Goal: Task Accomplishment & Management: Complete application form

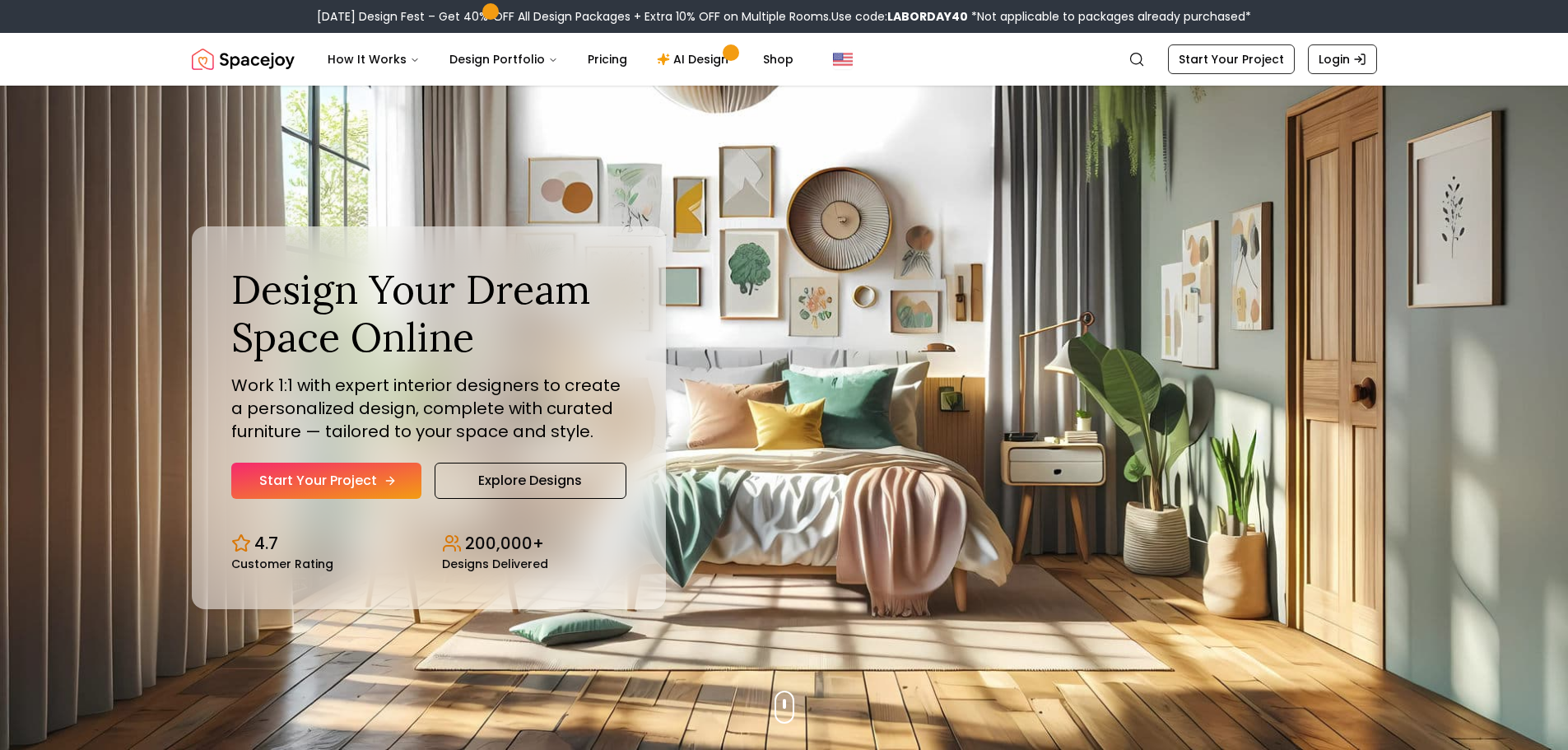
click at [334, 463] on link "Start Your Project" at bounding box center [327, 481] width 191 height 36
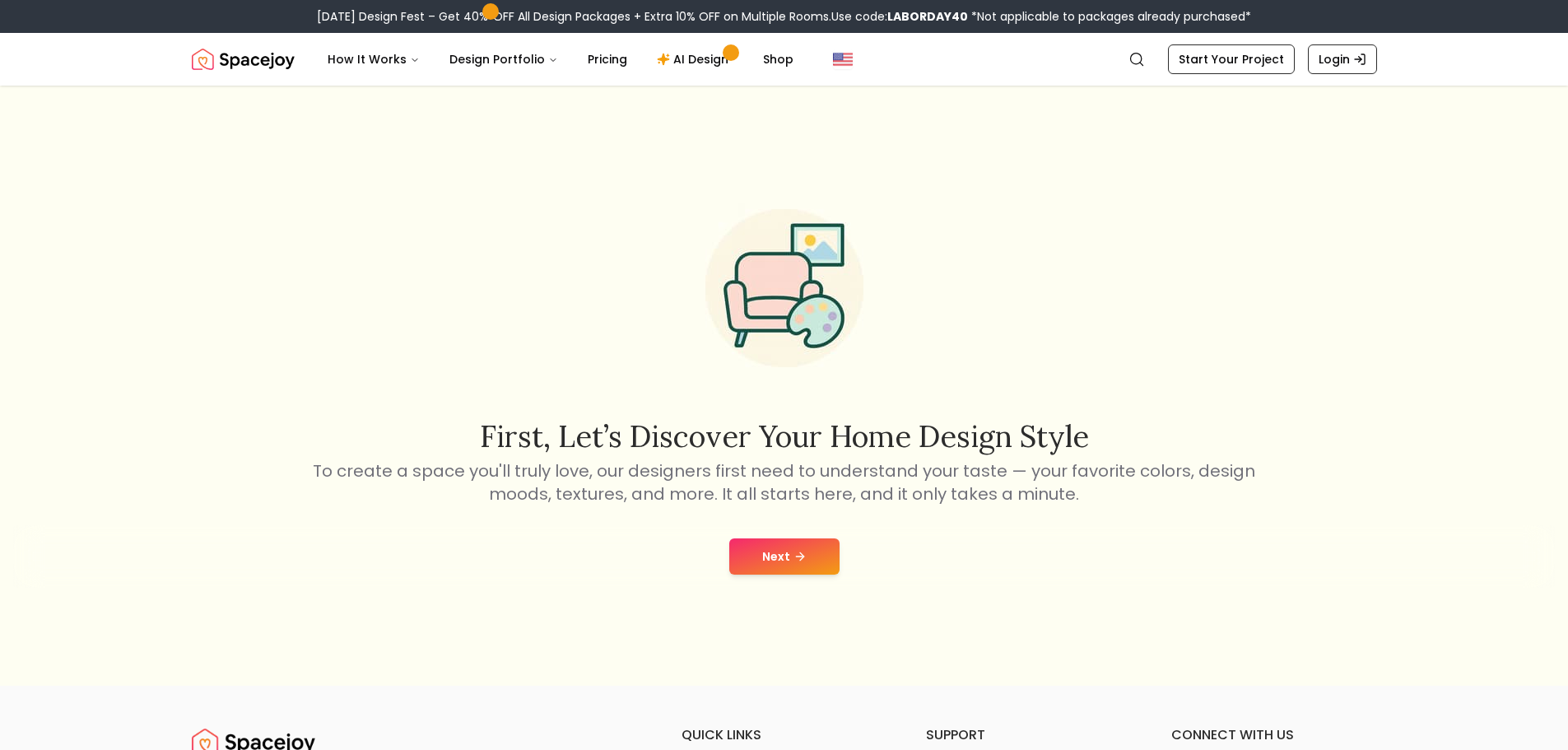
click at [790, 525] on div "Next" at bounding box center [784, 556] width 1542 height 62
click at [794, 550] on icon at bounding box center [801, 556] width 14 height 14
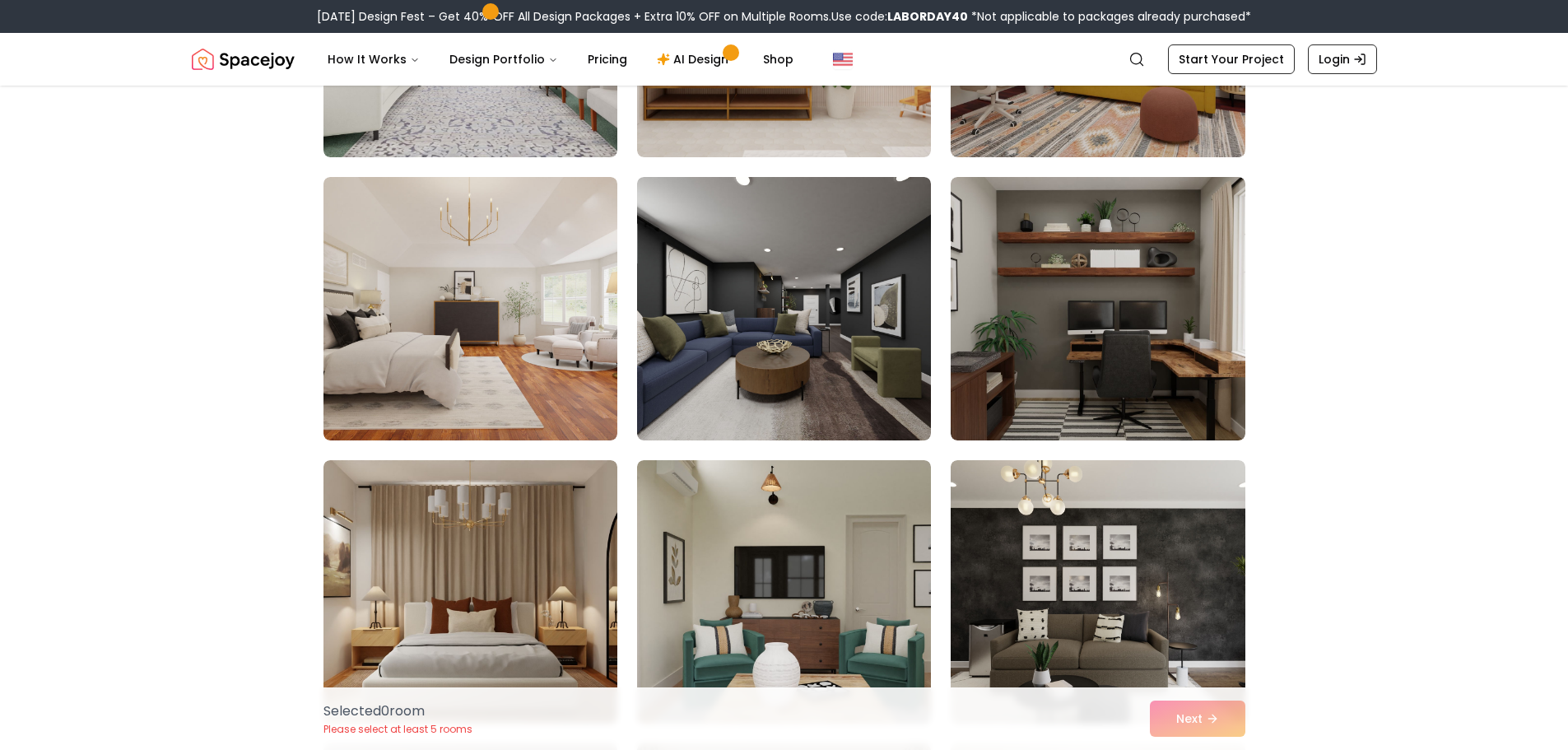
scroll to position [4528, 0]
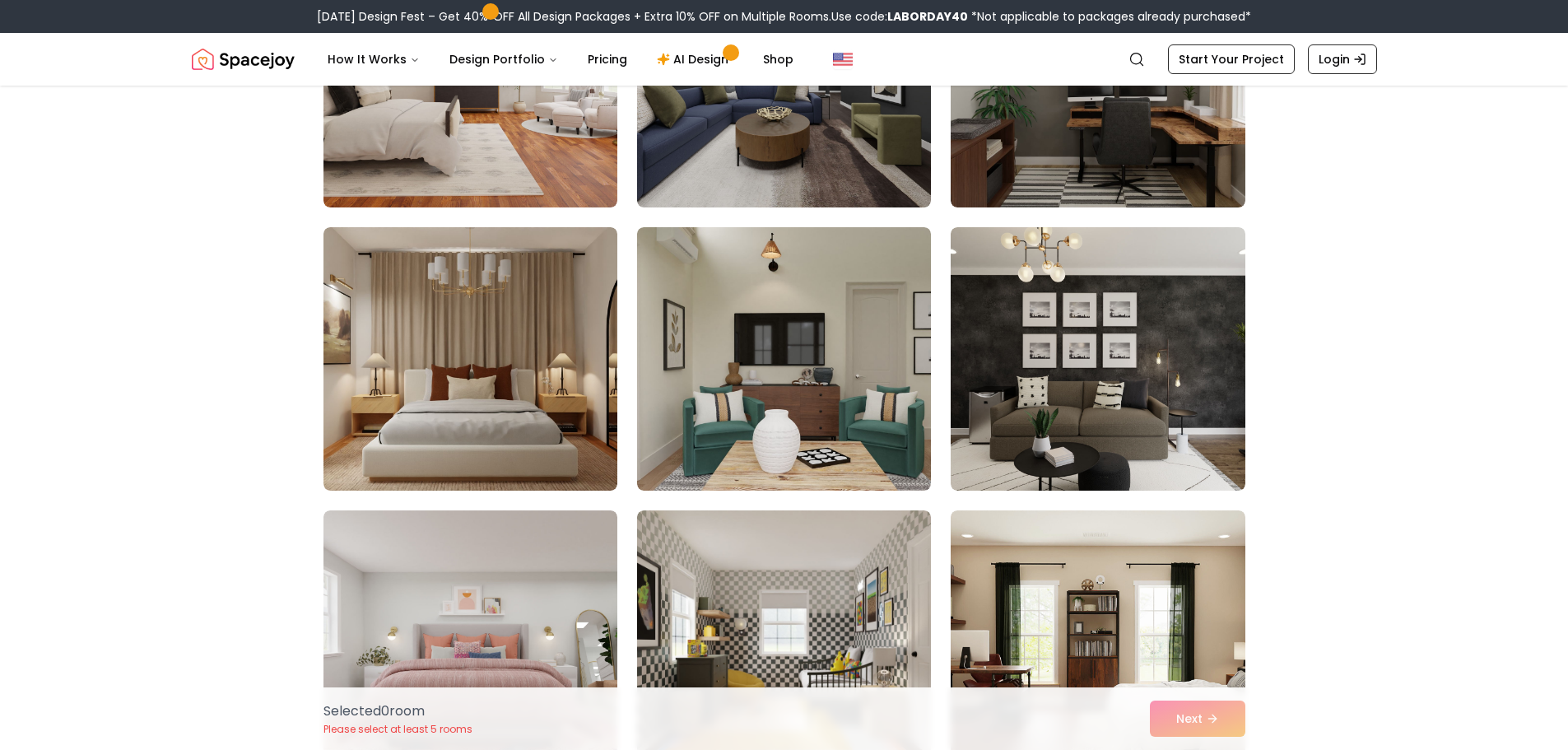
click at [1079, 722] on div "Selected 0 room Please select at least 5 rooms Next" at bounding box center [784, 719] width 948 height 62
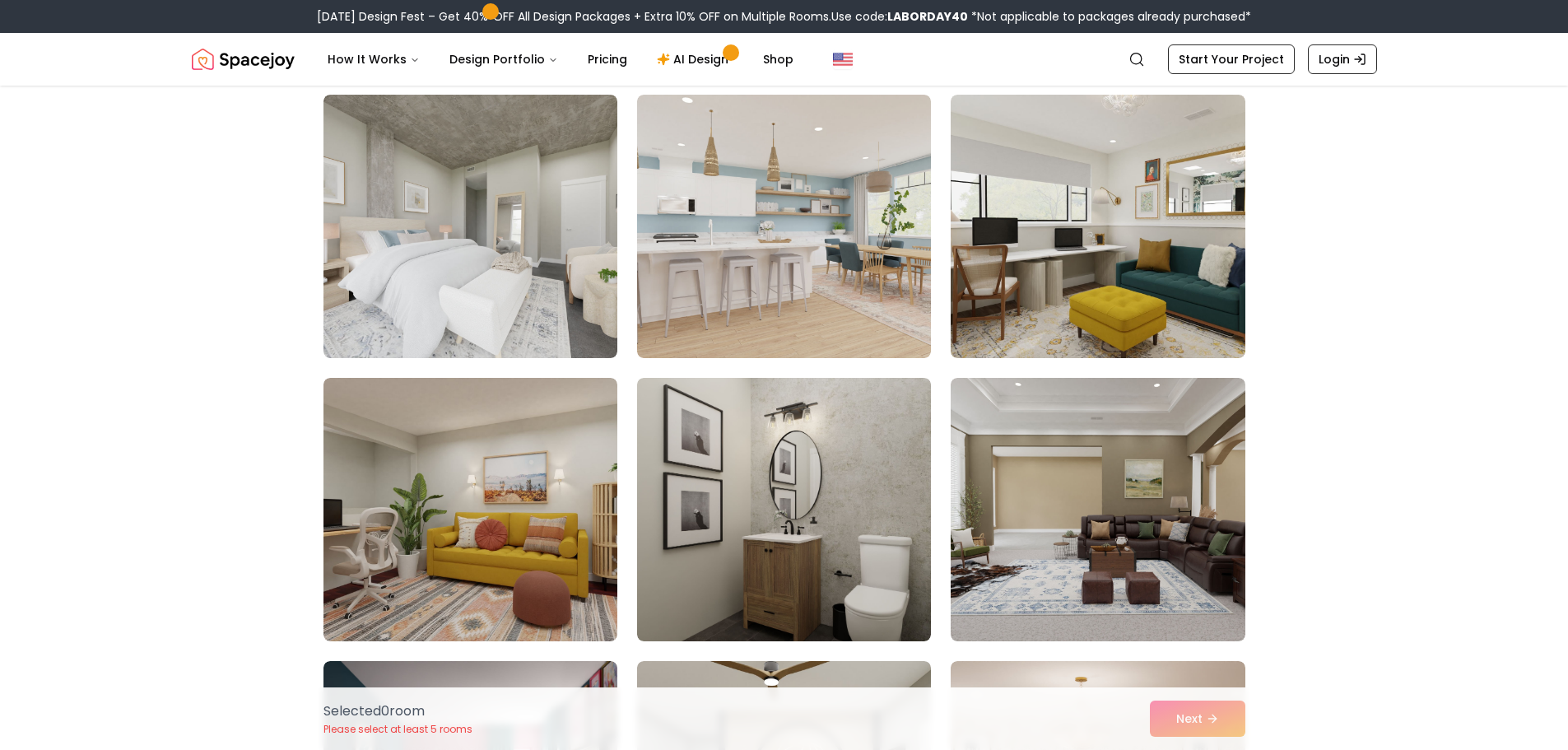
scroll to position [7493, 0]
click at [785, 378] on img at bounding box center [784, 511] width 308 height 276
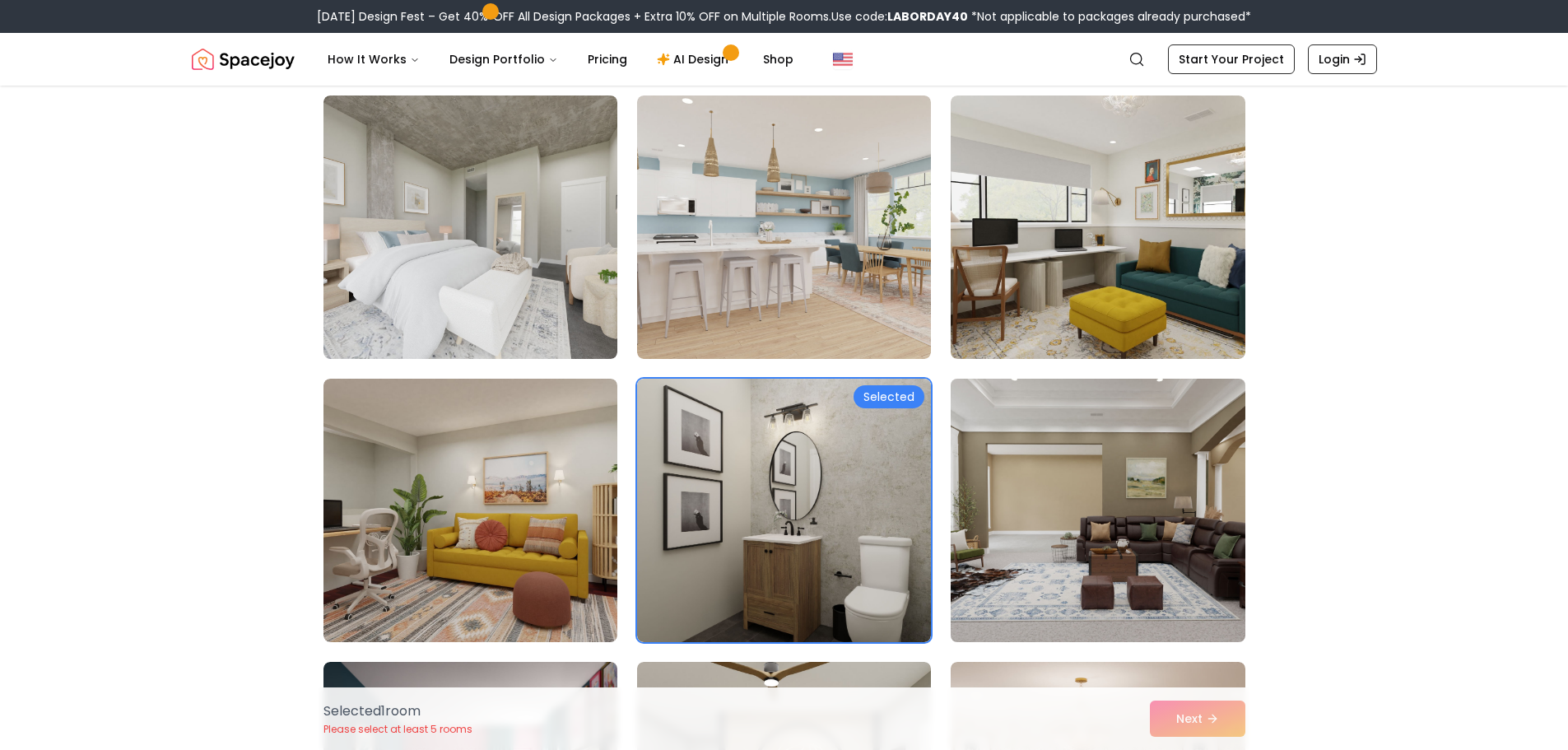
drag, startPoint x: 1061, startPoint y: 361, endPoint x: 1042, endPoint y: 414, distance: 56.3
click at [1061, 373] on img at bounding box center [1097, 511] width 308 height 276
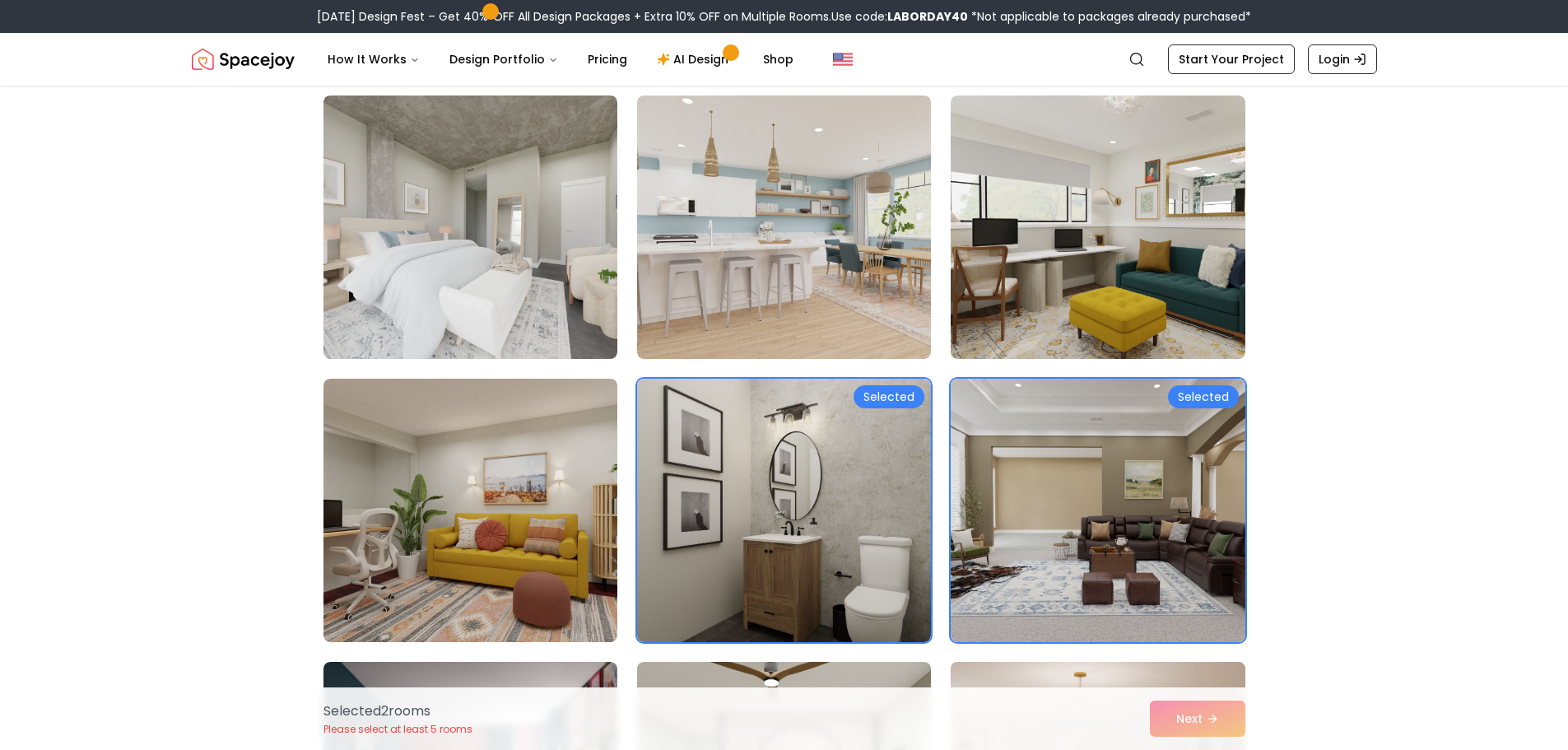
drag, startPoint x: 1000, startPoint y: 582, endPoint x: 989, endPoint y: 578, distance: 11.7
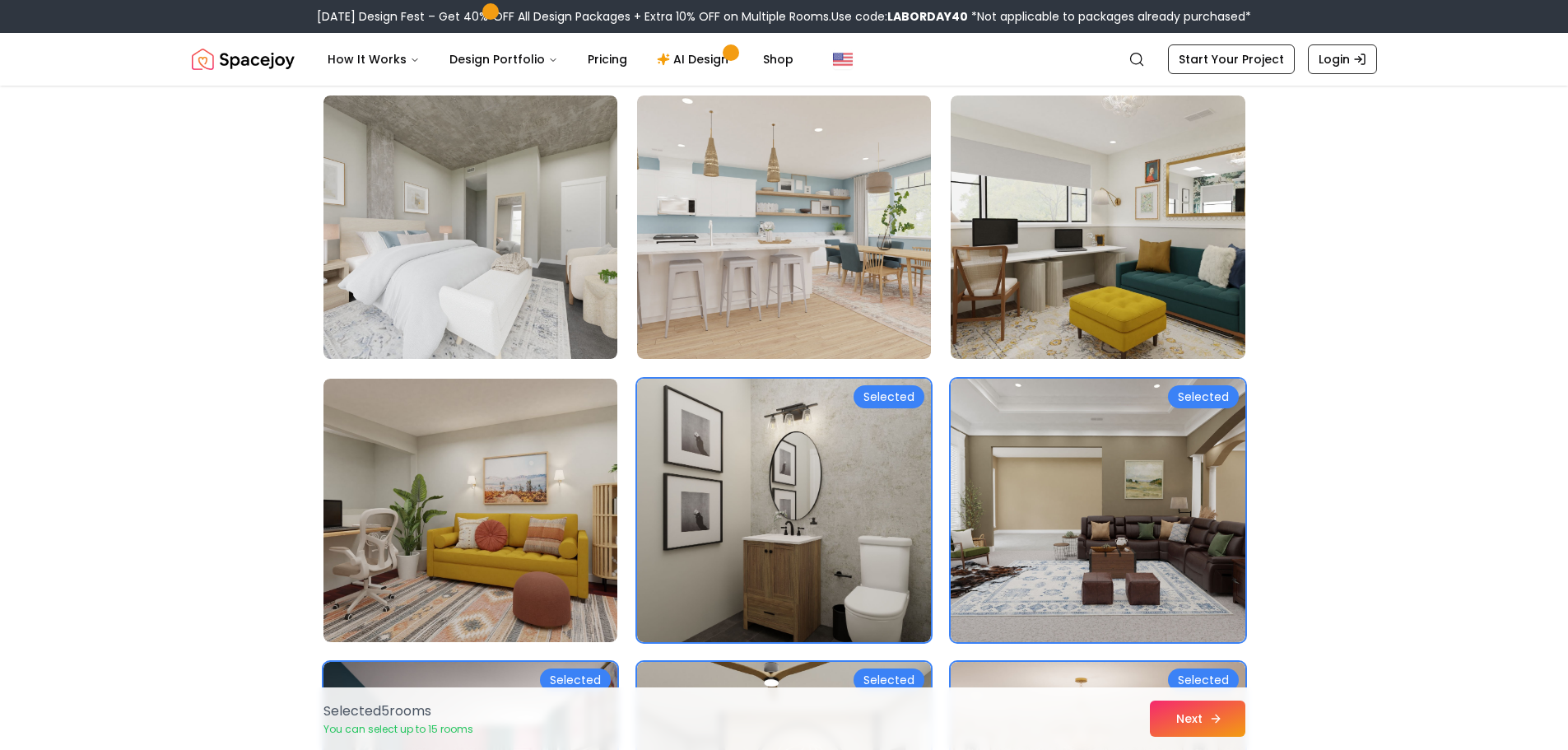
click at [1150, 725] on button "Next" at bounding box center [1197, 718] width 95 height 36
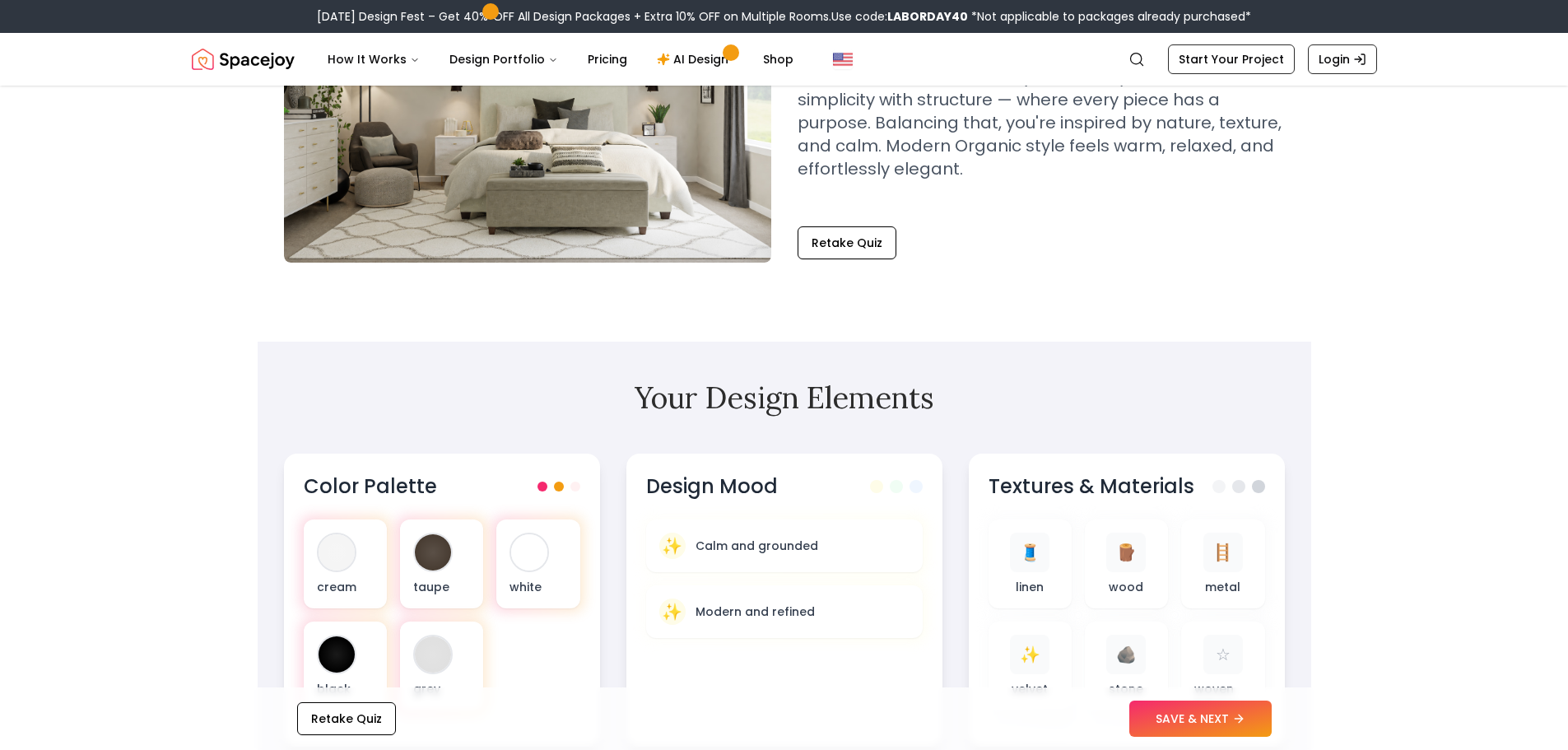
scroll to position [330, 0]
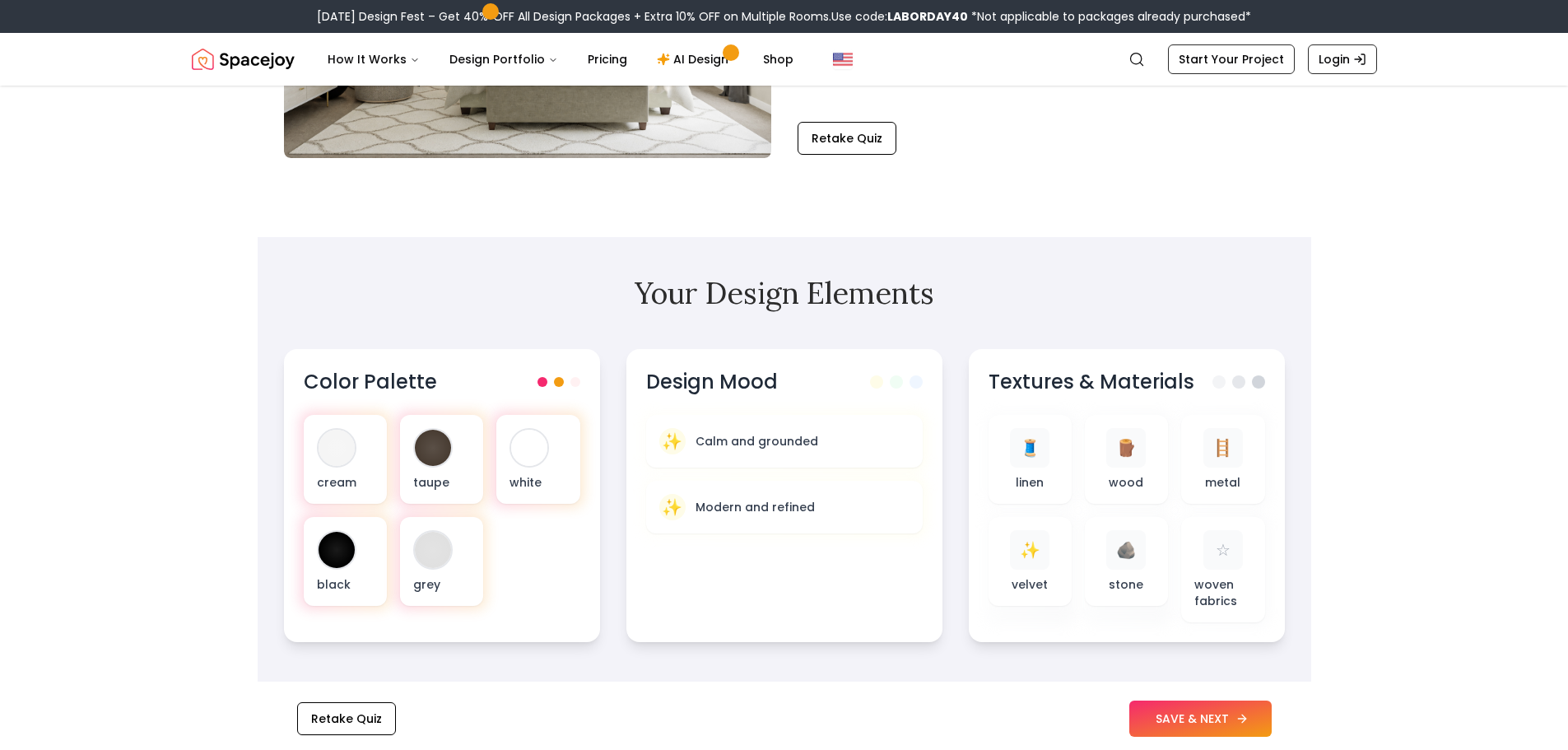
click at [1129, 730] on button "SAVE & NEXT" at bounding box center [1200, 718] width 142 height 36
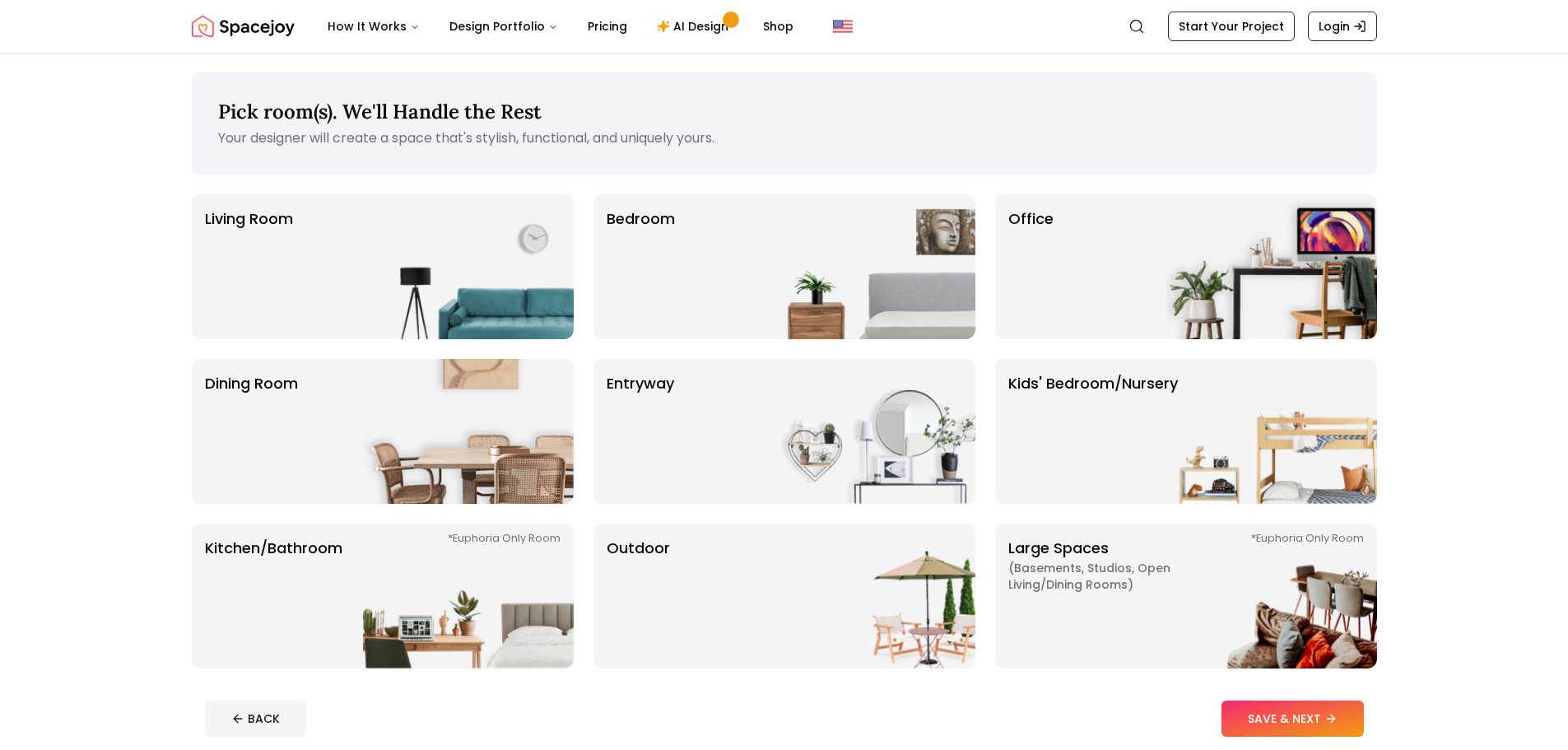
click at [1326, 548] on div "Pick room(s). We'll Handle the Rest Your designer will create a space that's st…" at bounding box center [785, 411] width 1265 height 718
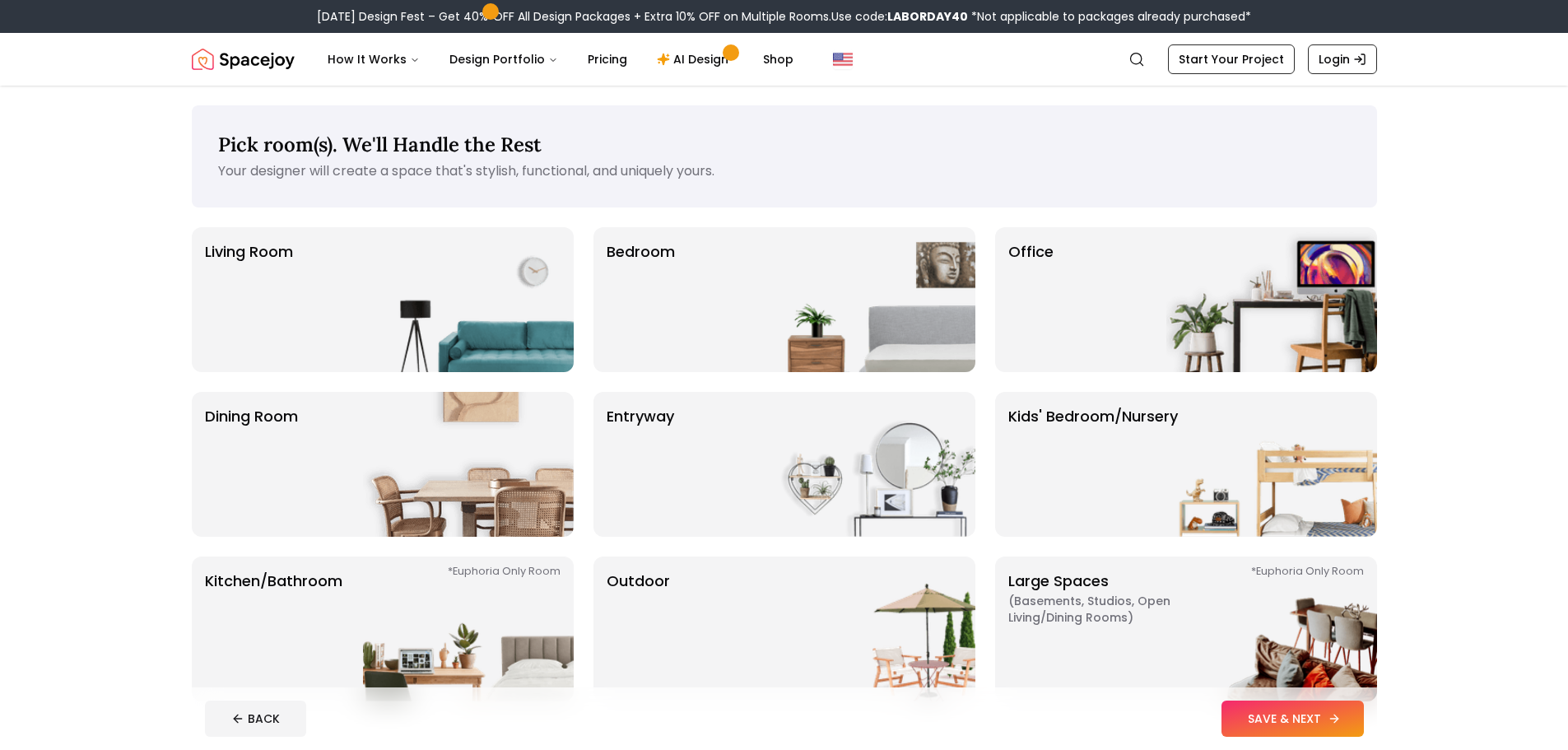
click at [1329, 700] on button "SAVE & NEXT" at bounding box center [1293, 718] width 142 height 36
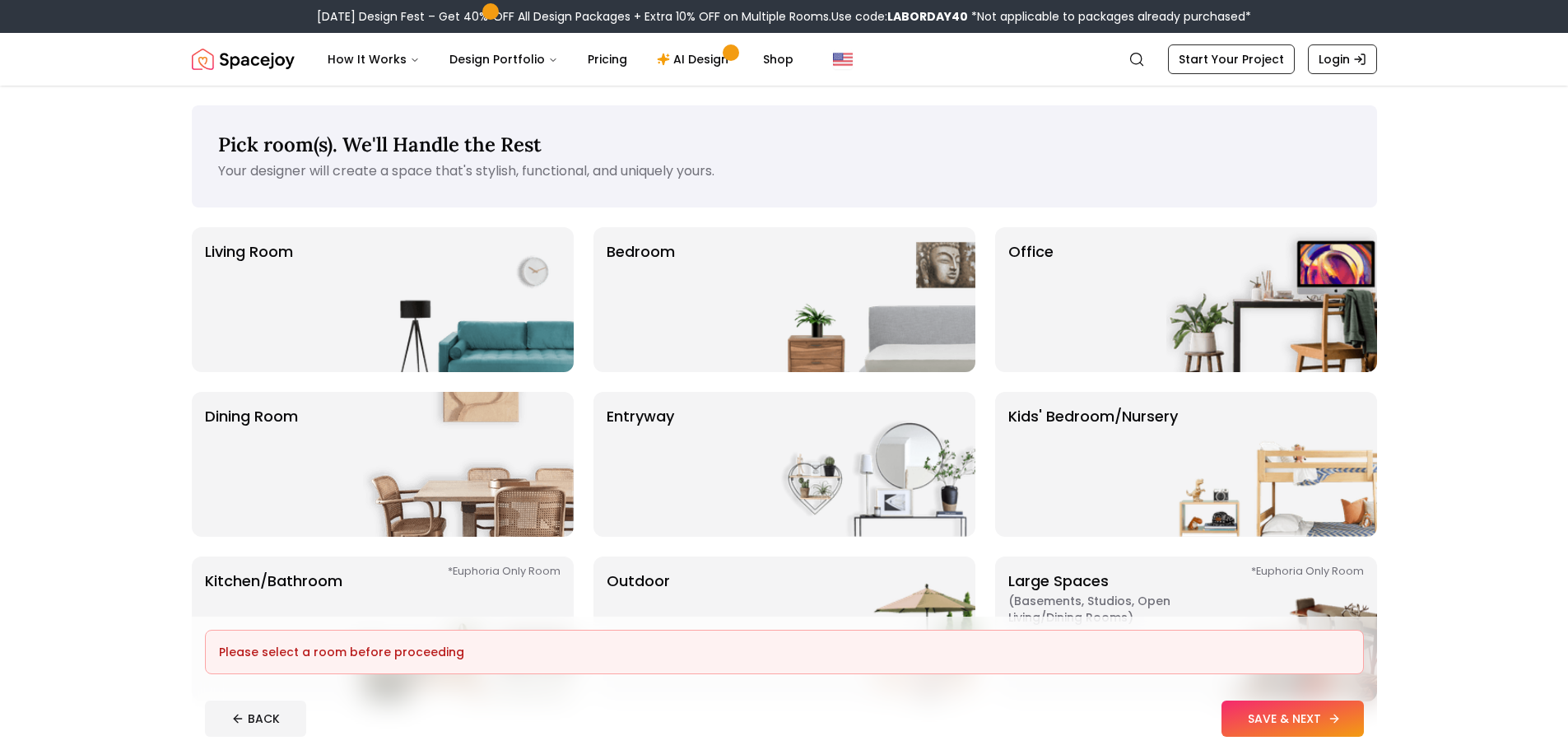
click at [1328, 700] on button "SAVE & NEXT" at bounding box center [1293, 718] width 142 height 36
click at [689, 244] on div "Bedroom" at bounding box center [784, 300] width 382 height 145
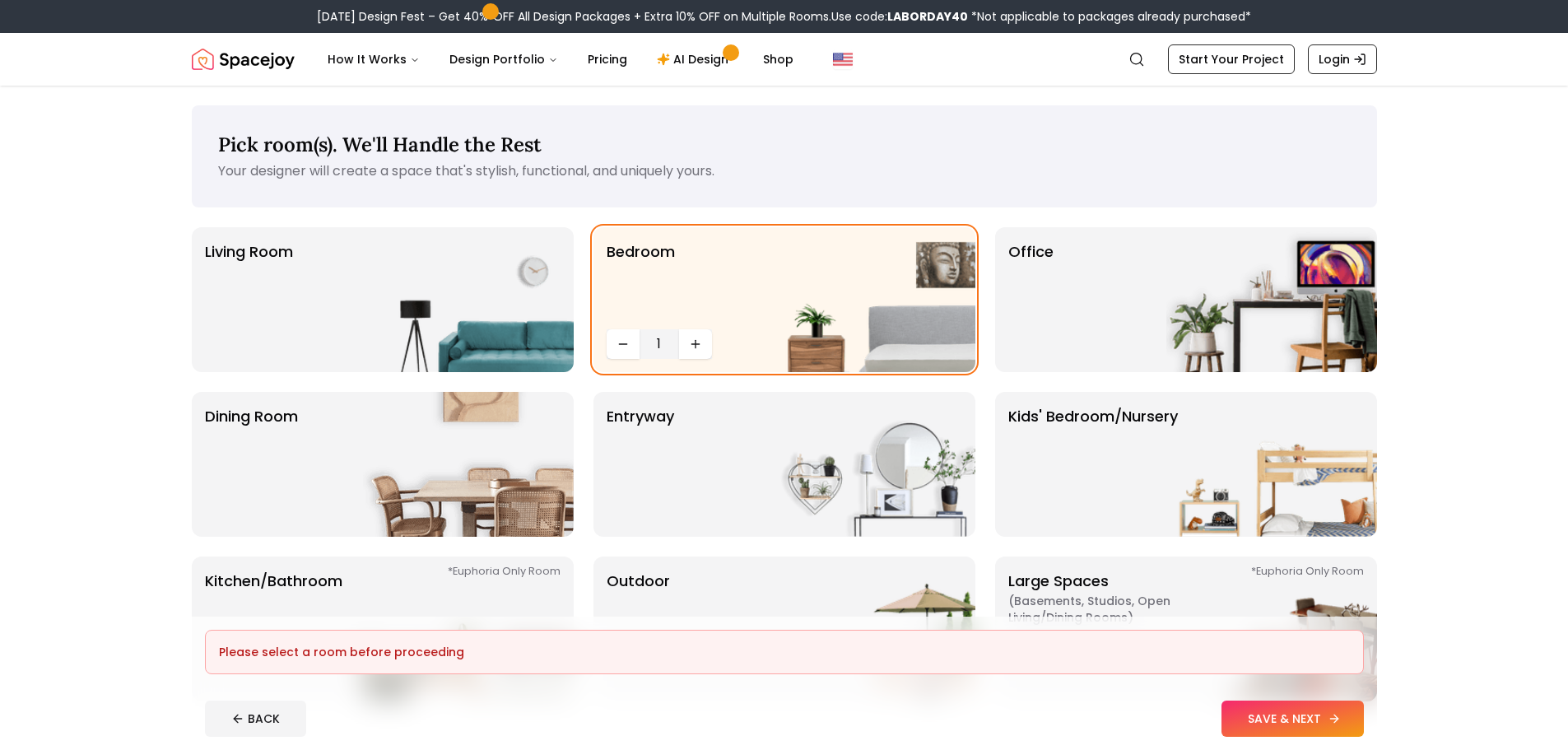
click at [1337, 700] on button "SAVE & NEXT" at bounding box center [1293, 718] width 142 height 36
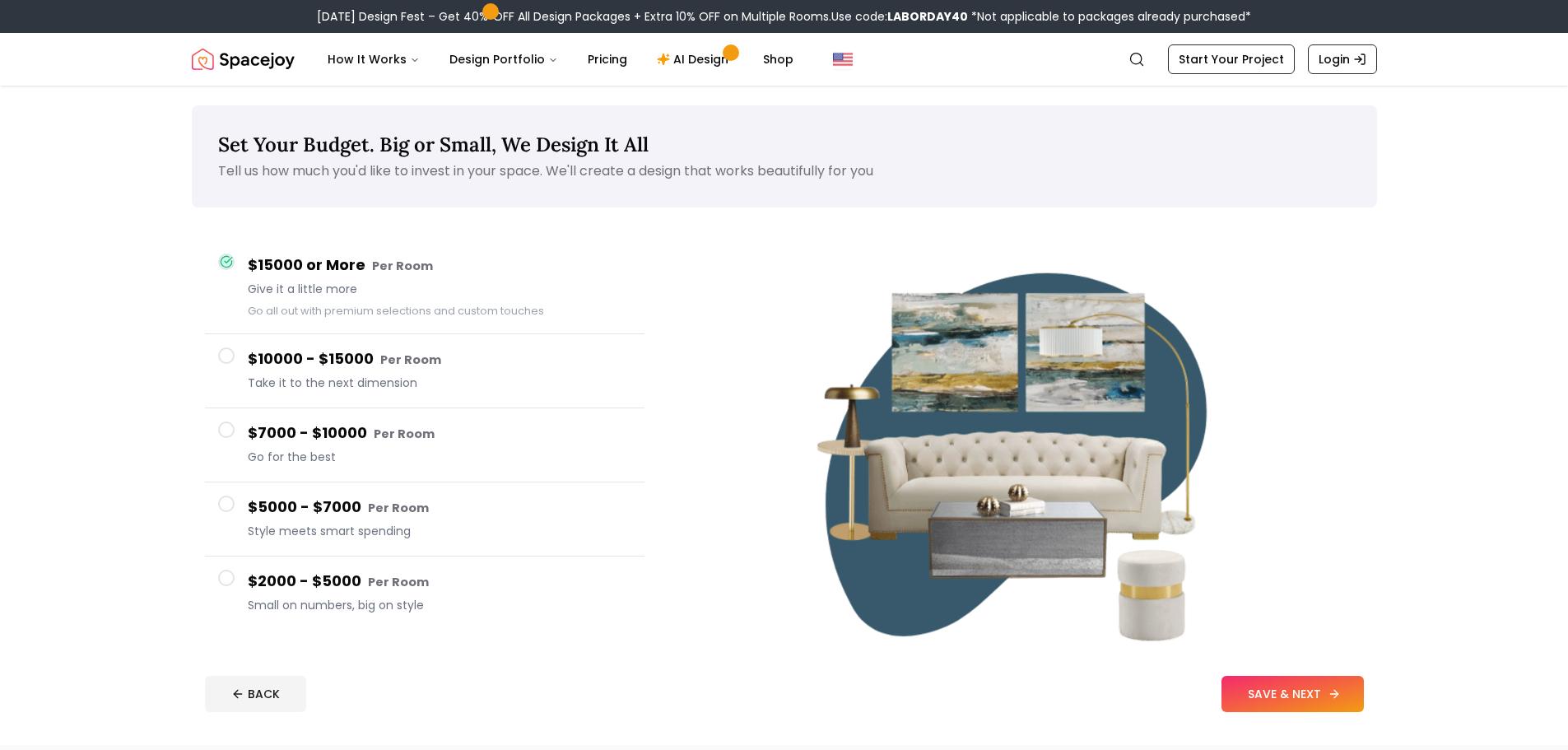
click at [1325, 676] on button "SAVE & NEXT" at bounding box center [1293, 694] width 142 height 36
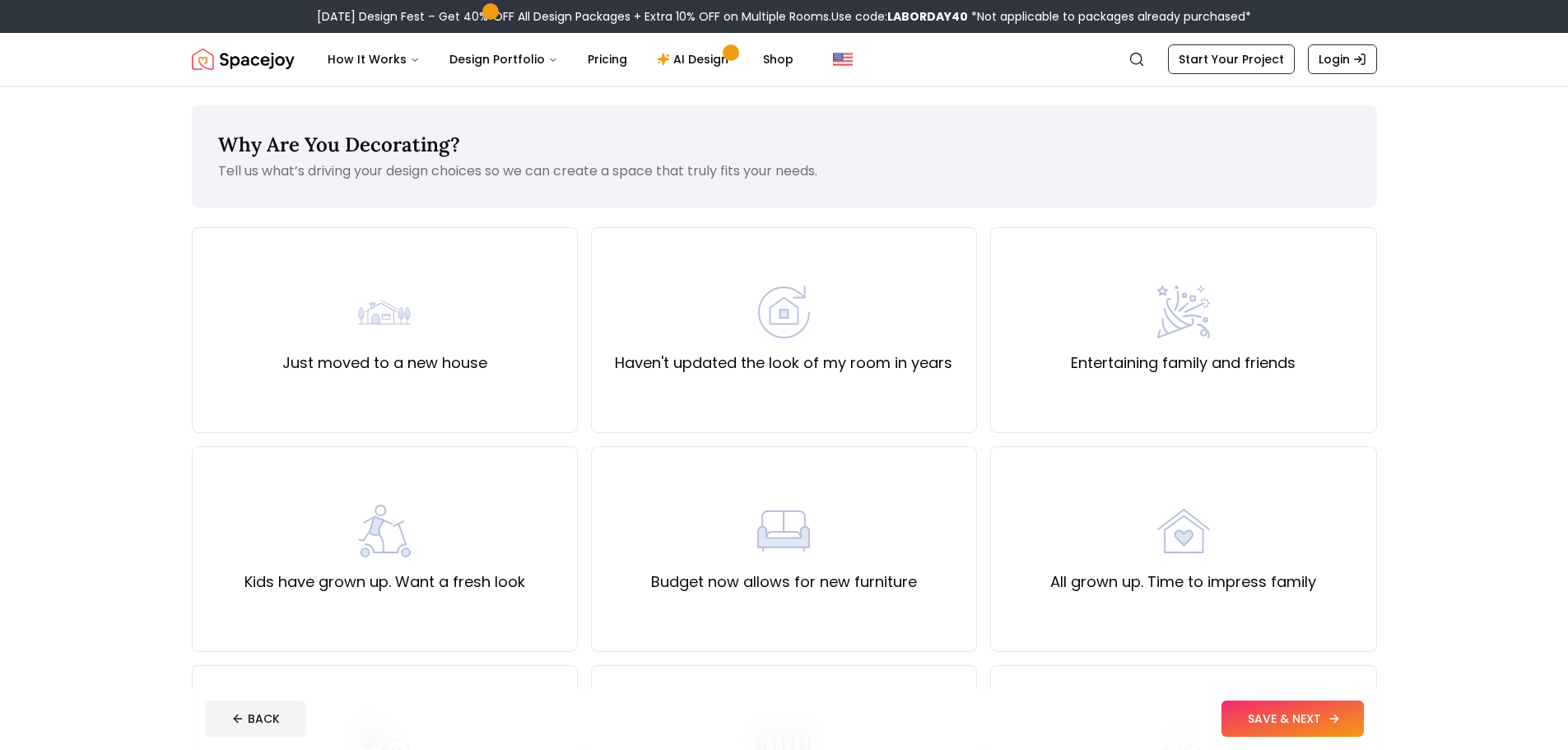
click at [1361, 732] on button "SAVE & NEXT" at bounding box center [1293, 718] width 142 height 36
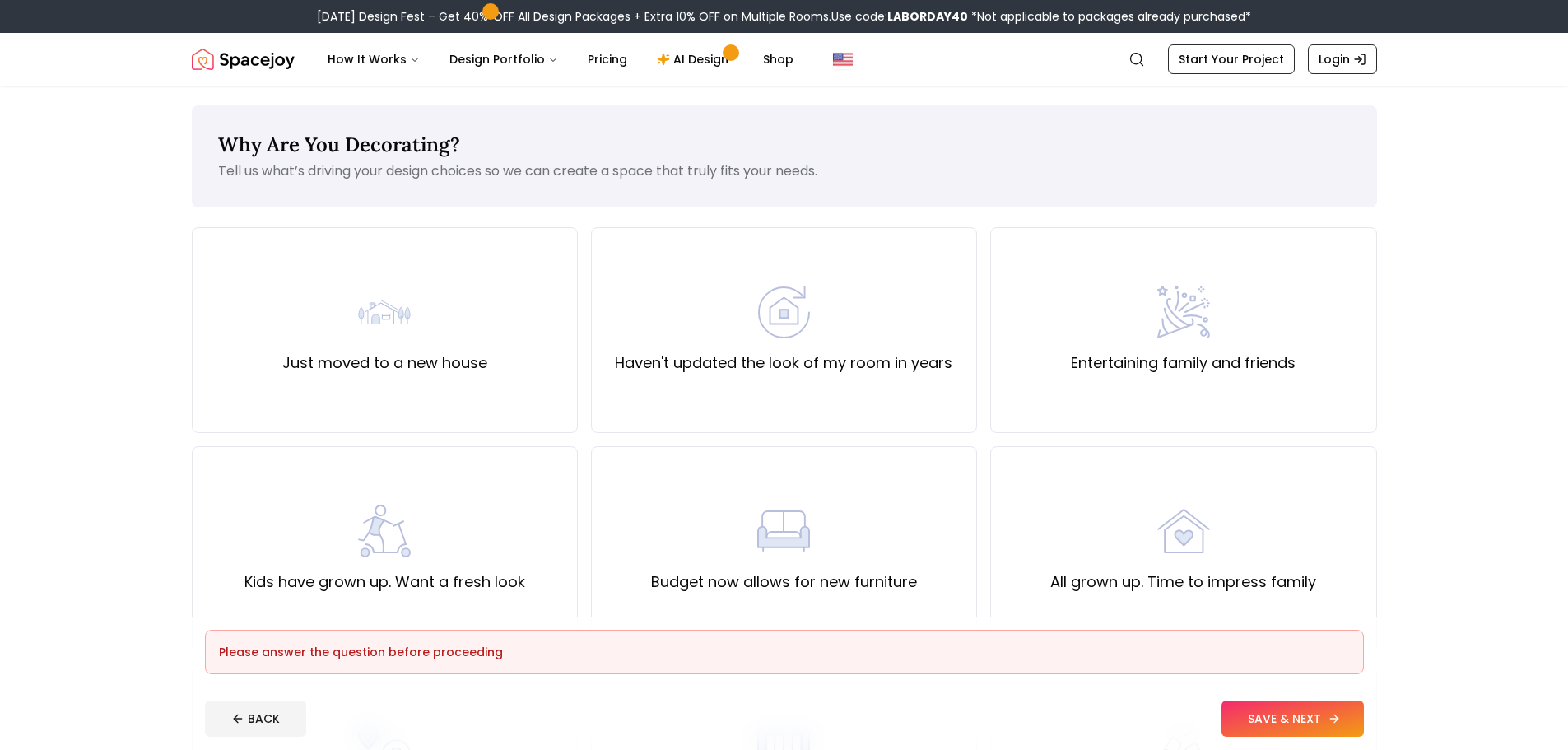
click at [1361, 732] on button "SAVE & NEXT" at bounding box center [1293, 718] width 142 height 36
